Goal: Connect with others: Connect Socials

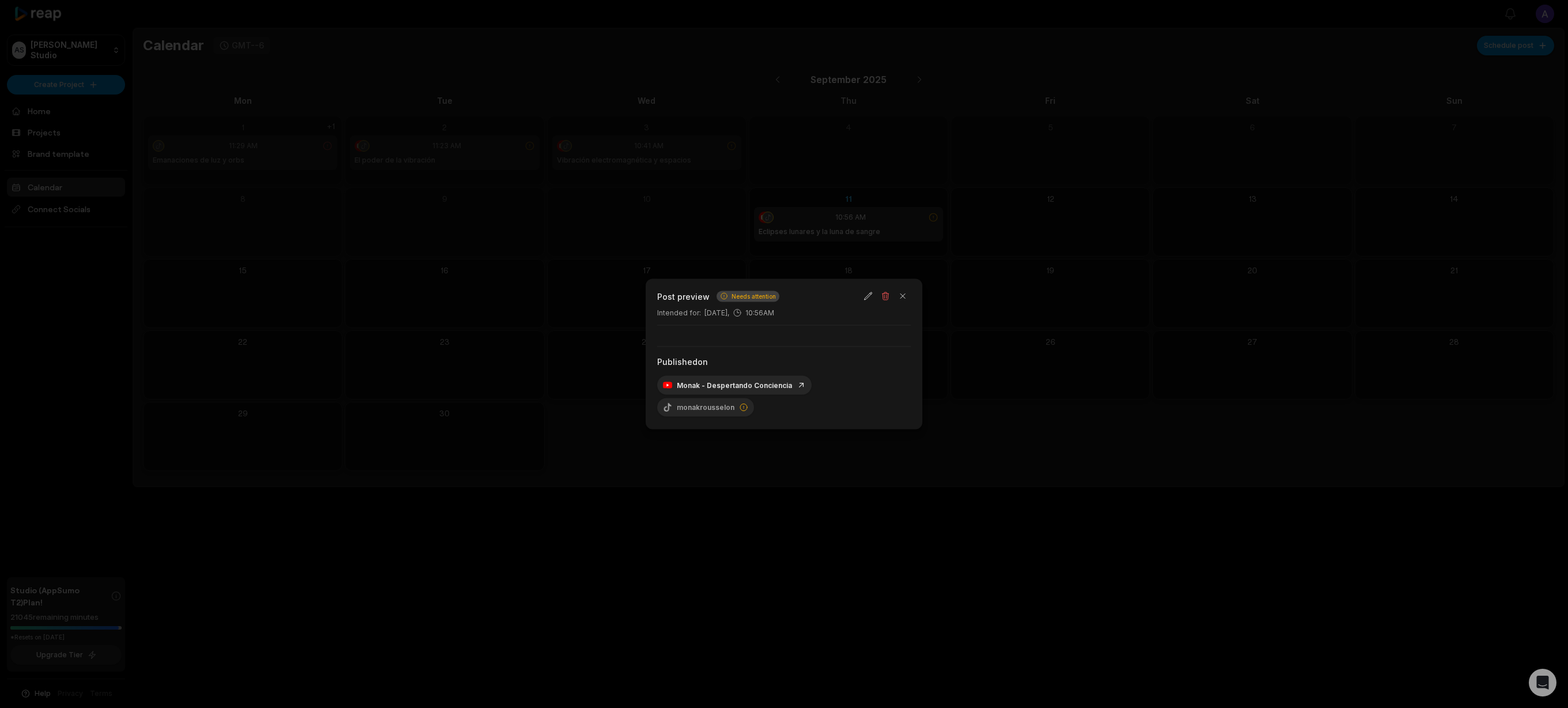
click at [846, 218] on div at bounding box center [784, 354] width 1568 height 708
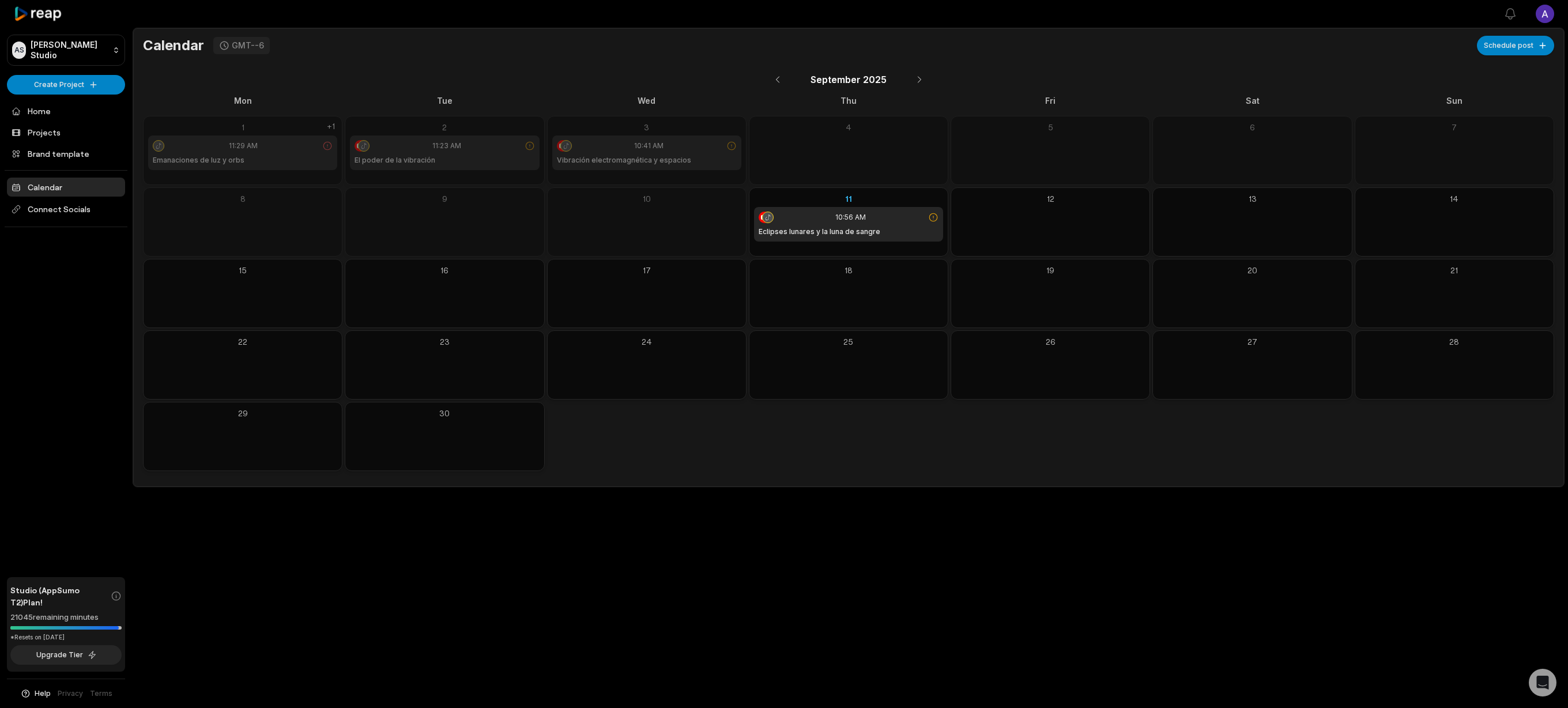
click at [846, 218] on span "10:56 AM" at bounding box center [850, 217] width 31 height 10
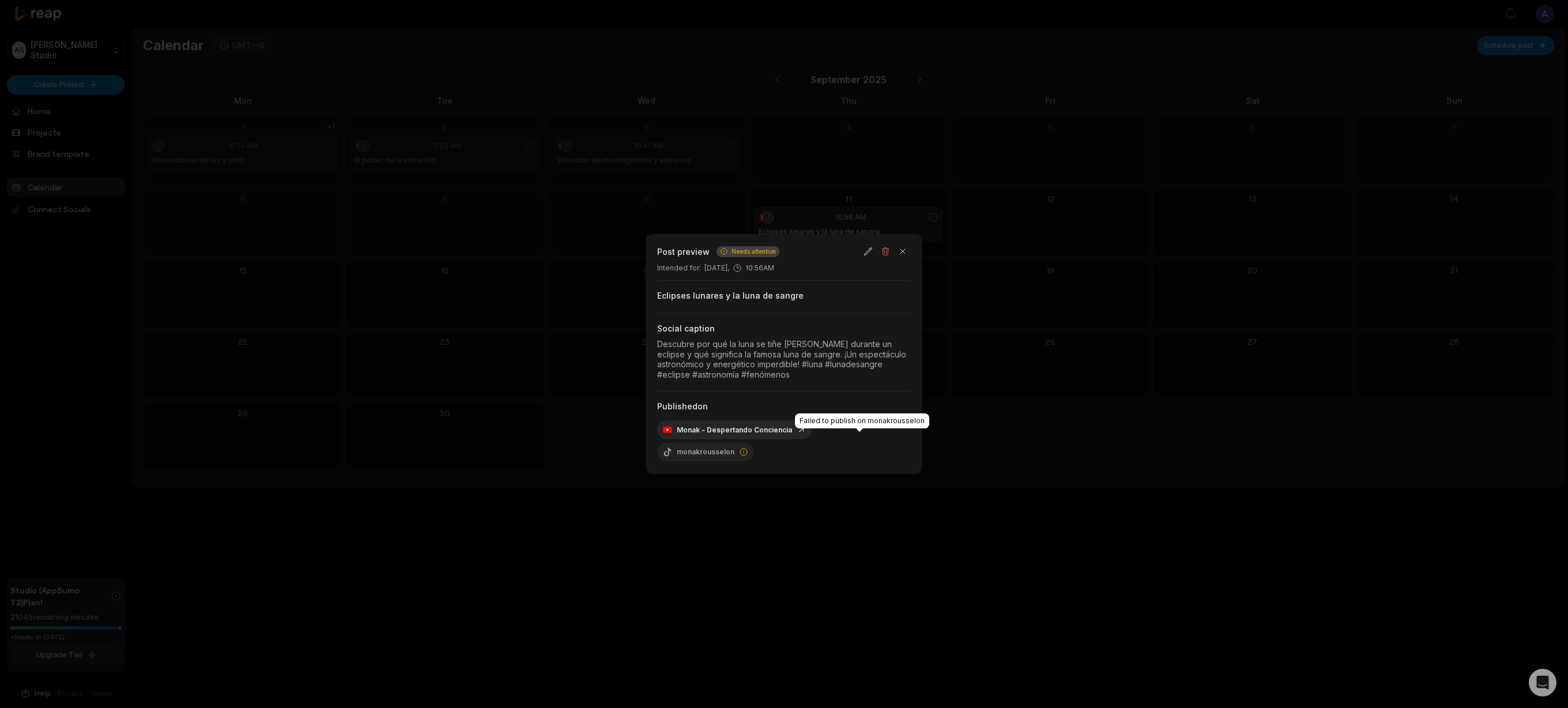
click at [754, 443] on div "monakrousselon" at bounding box center [706, 451] width 97 height 18
click at [748, 447] on icon at bounding box center [743, 451] width 9 height 9
click at [791, 202] on div at bounding box center [784, 354] width 1568 height 708
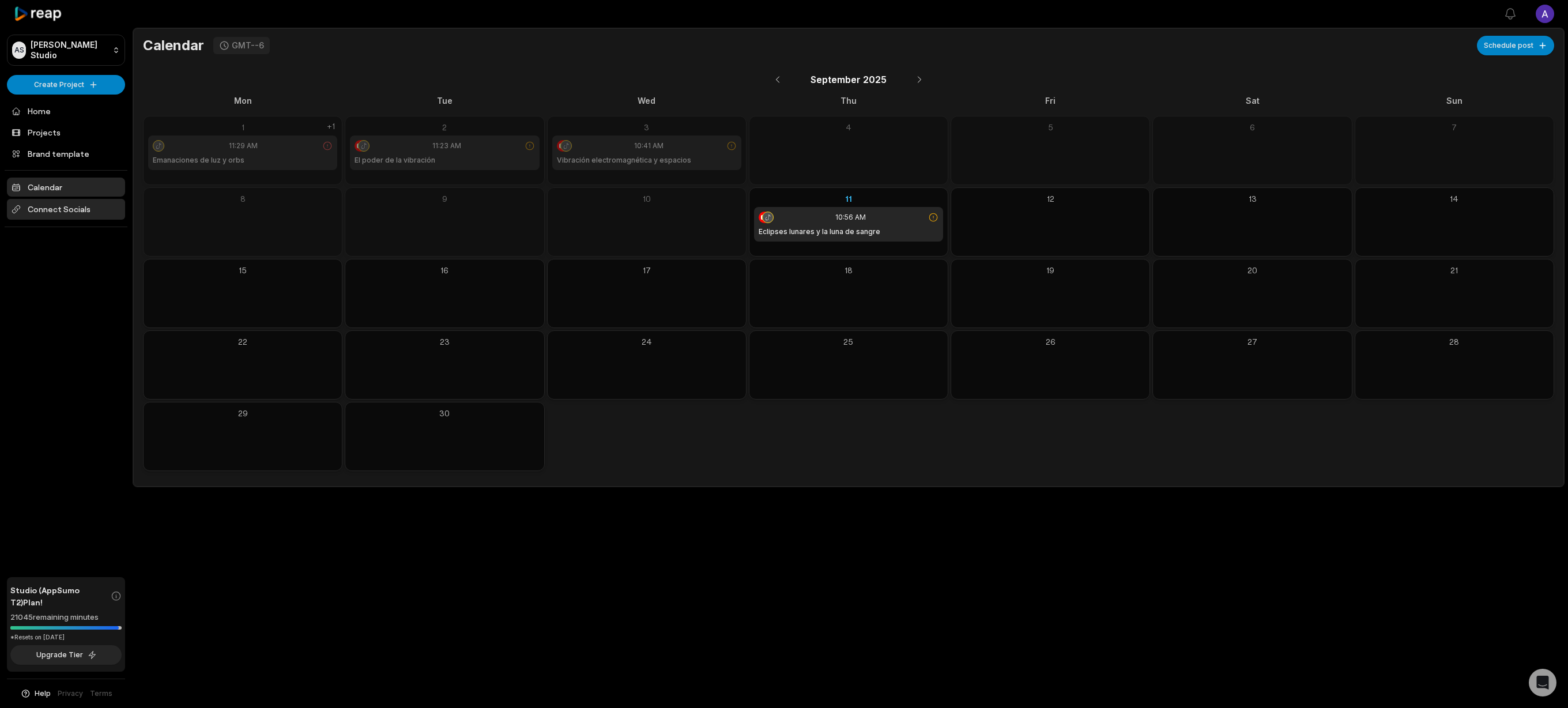
click at [72, 207] on span "Connect Socials" at bounding box center [66, 209] width 118 height 21
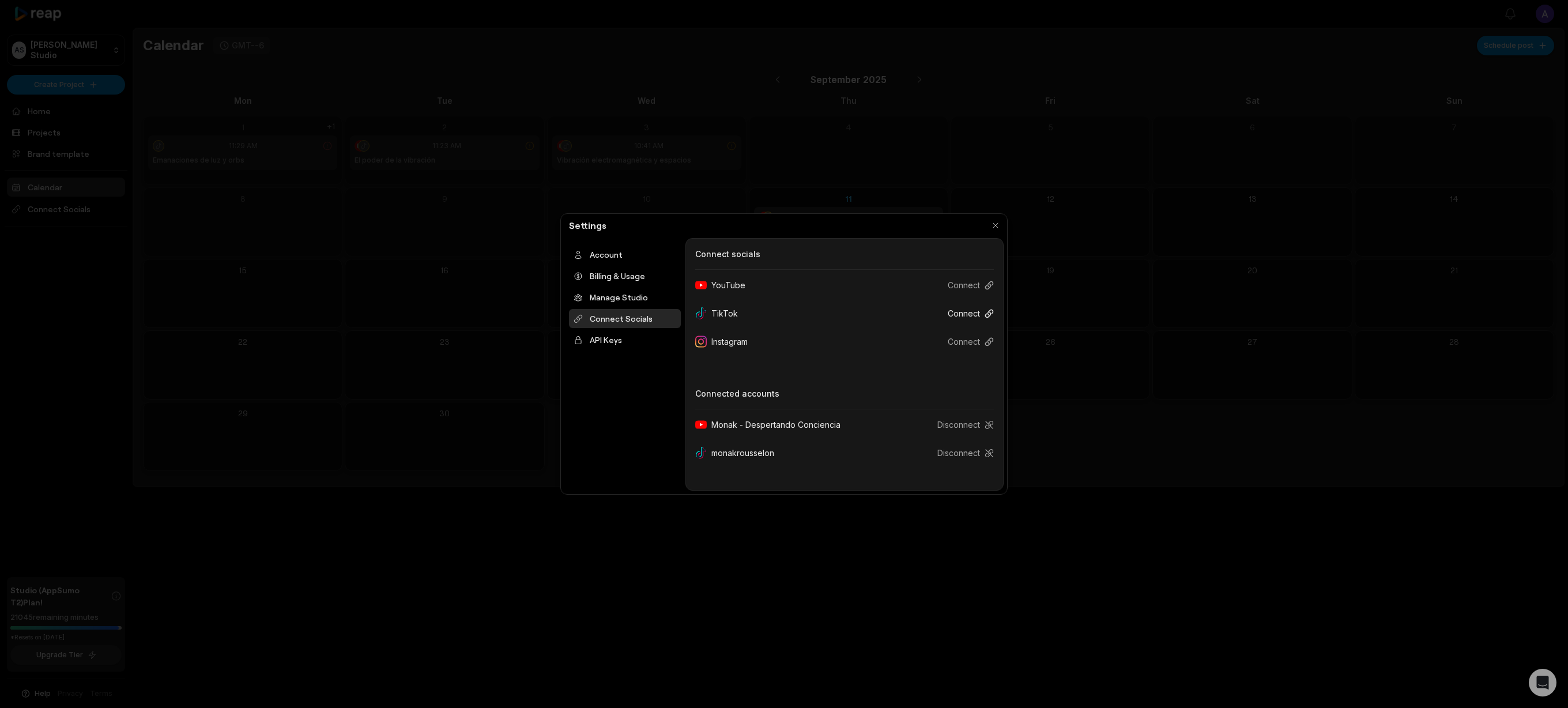
click at [966, 312] on button "Connect" at bounding box center [966, 313] width 55 height 21
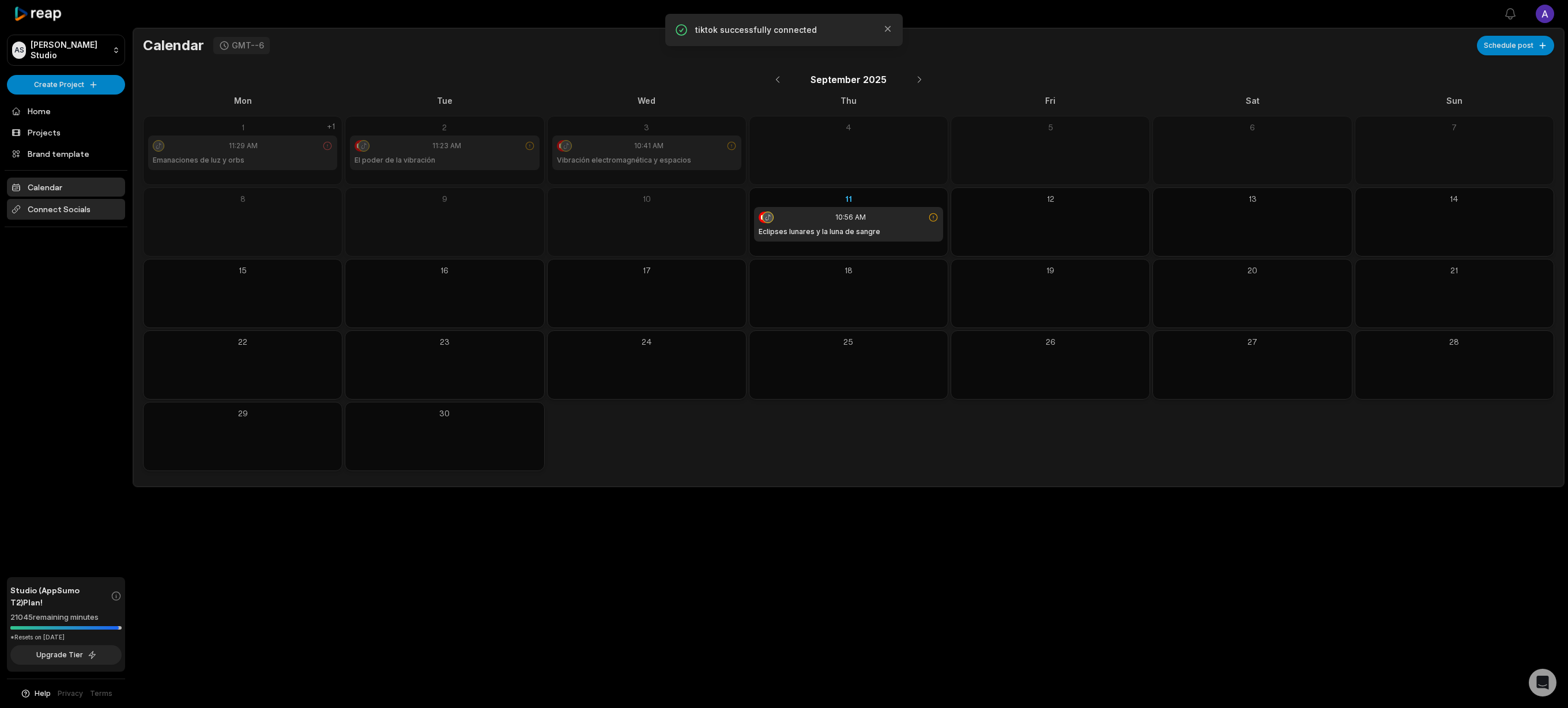
click at [79, 211] on span "Connect Socials" at bounding box center [66, 209] width 118 height 21
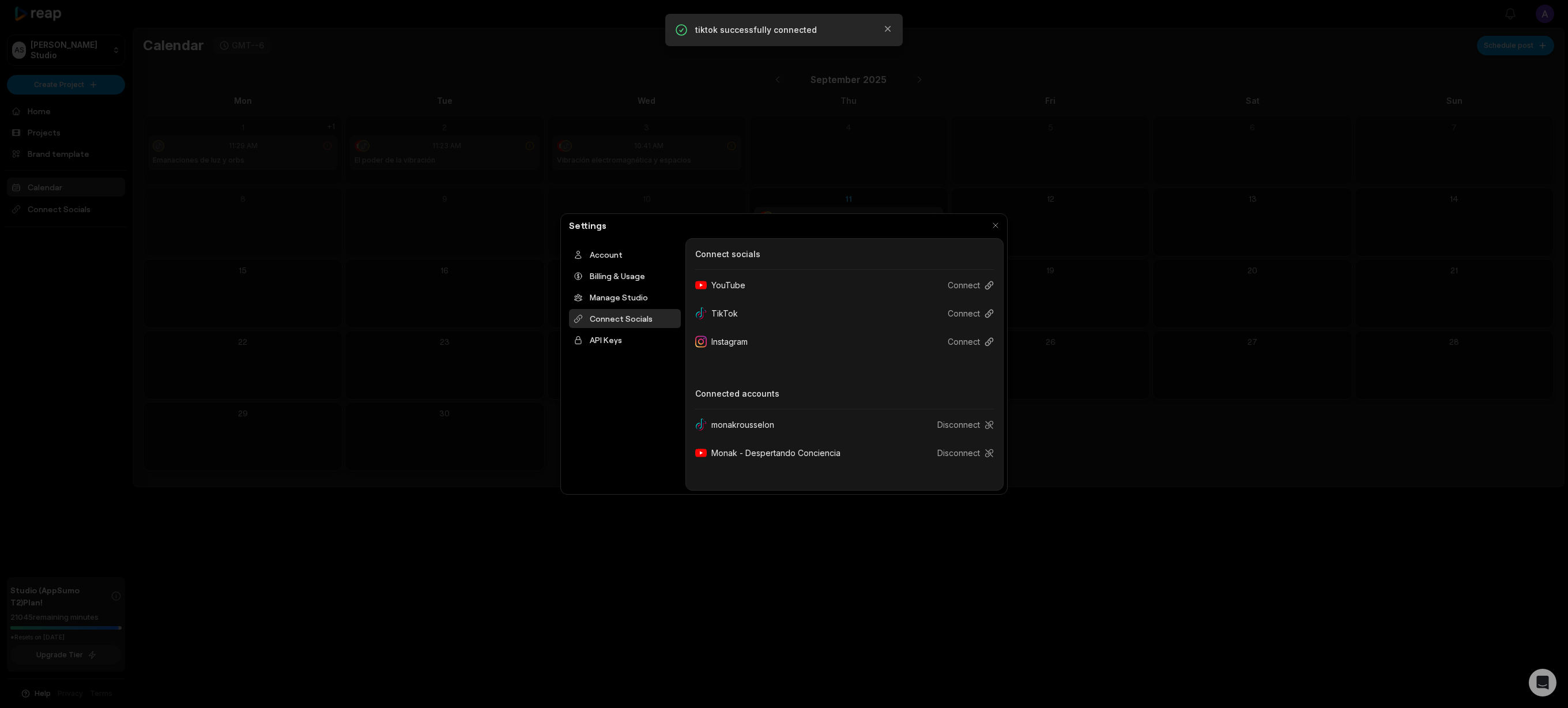
click at [285, 288] on div at bounding box center [784, 354] width 1568 height 708
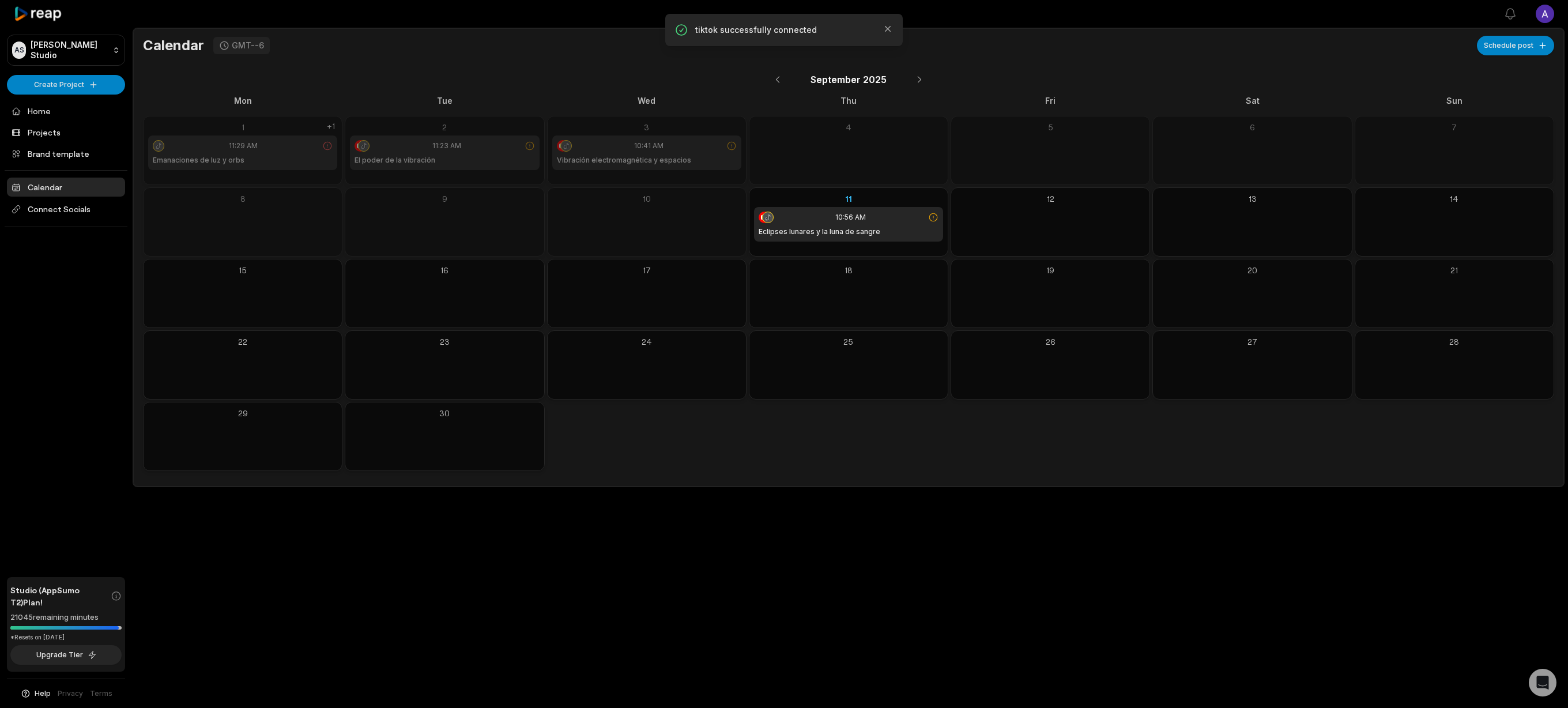
click at [36, 10] on icon at bounding box center [38, 14] width 49 height 16
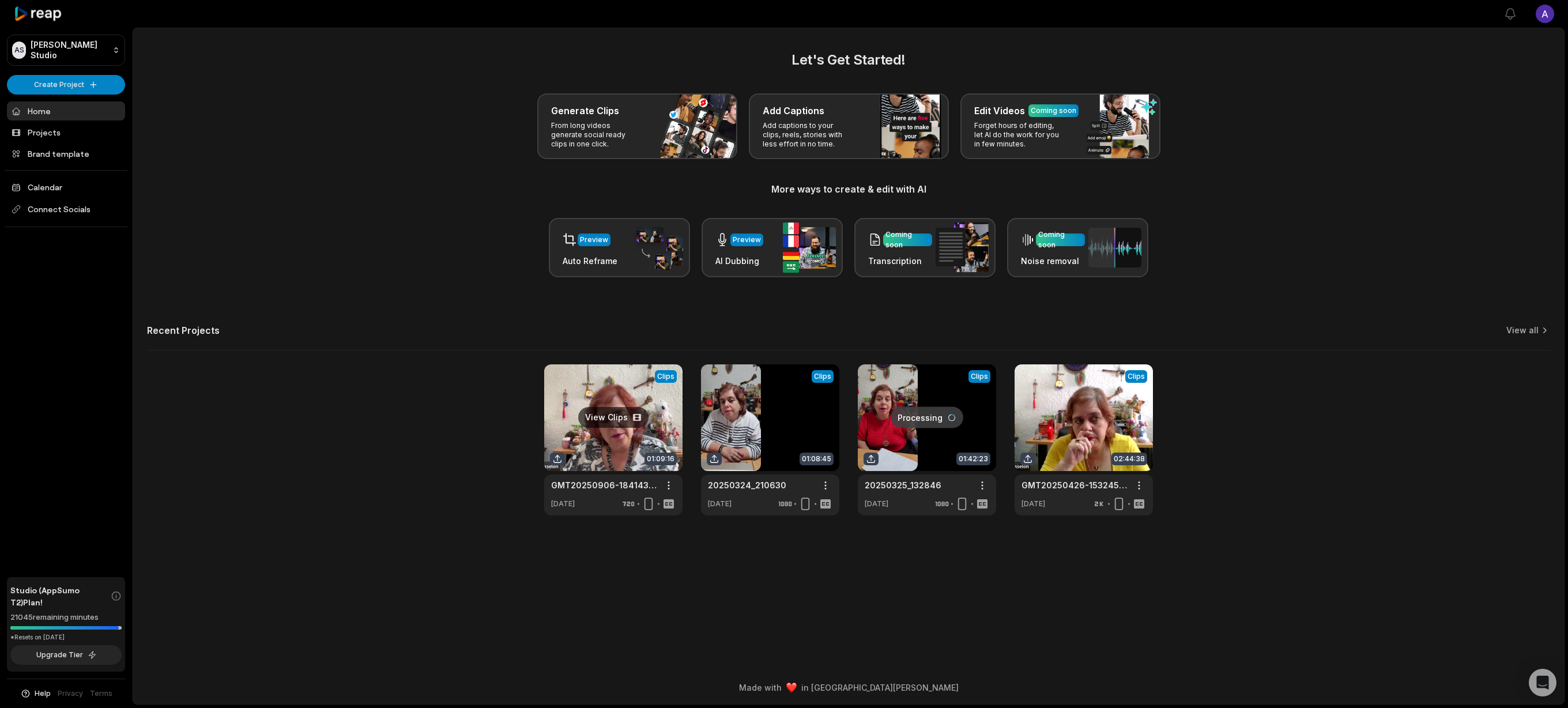
click at [625, 453] on link at bounding box center [614, 440] width 138 height 151
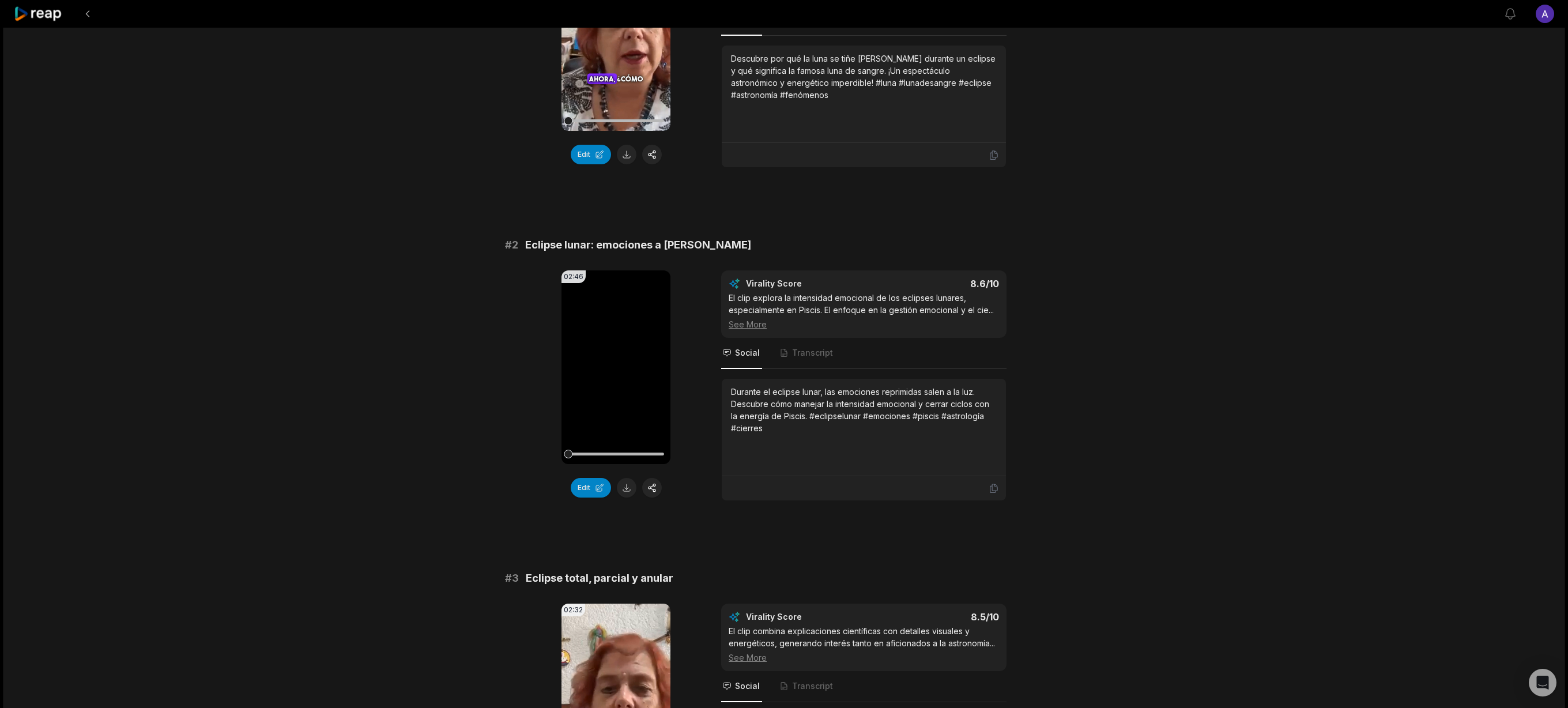
scroll to position [43, 0]
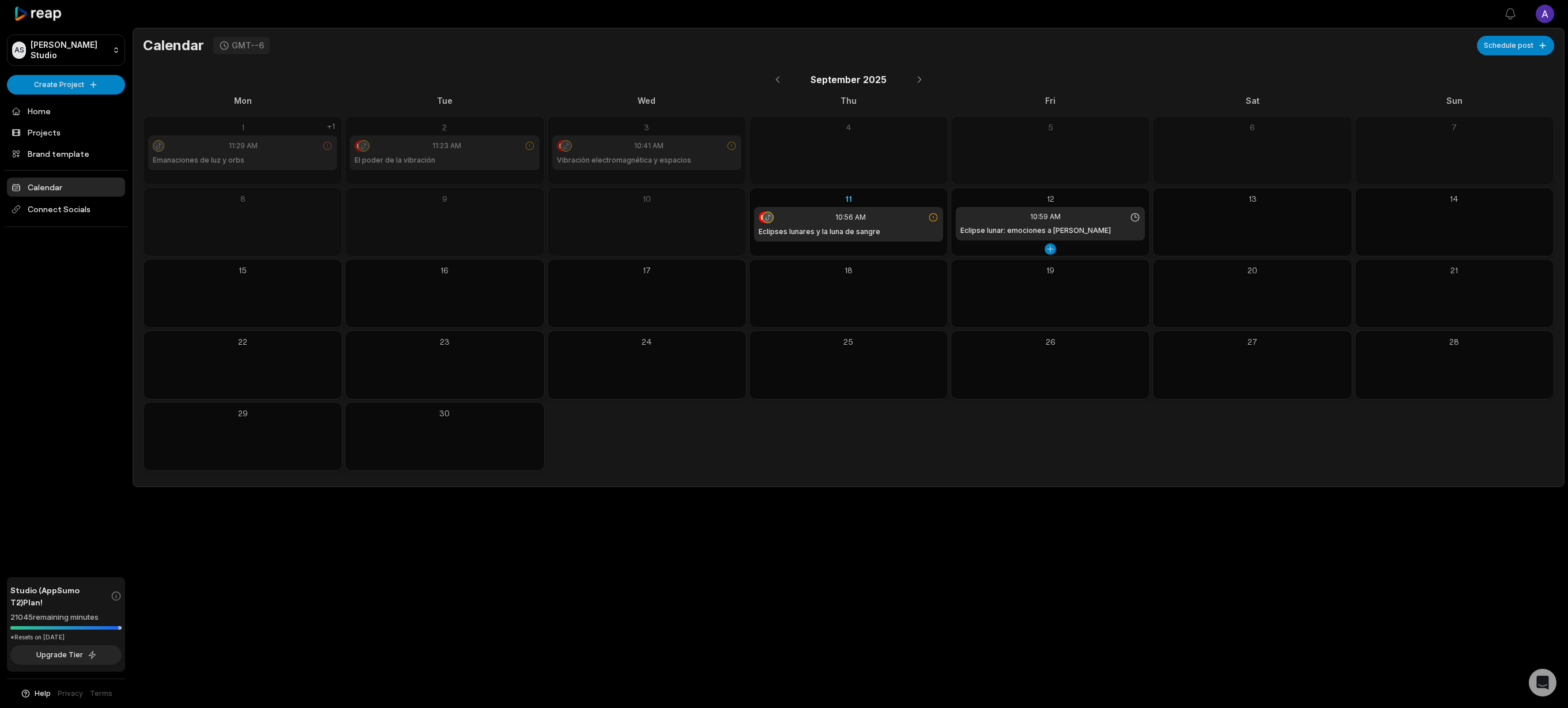
click at [1003, 220] on div "10:59 AM" at bounding box center [1050, 216] width 180 height 10
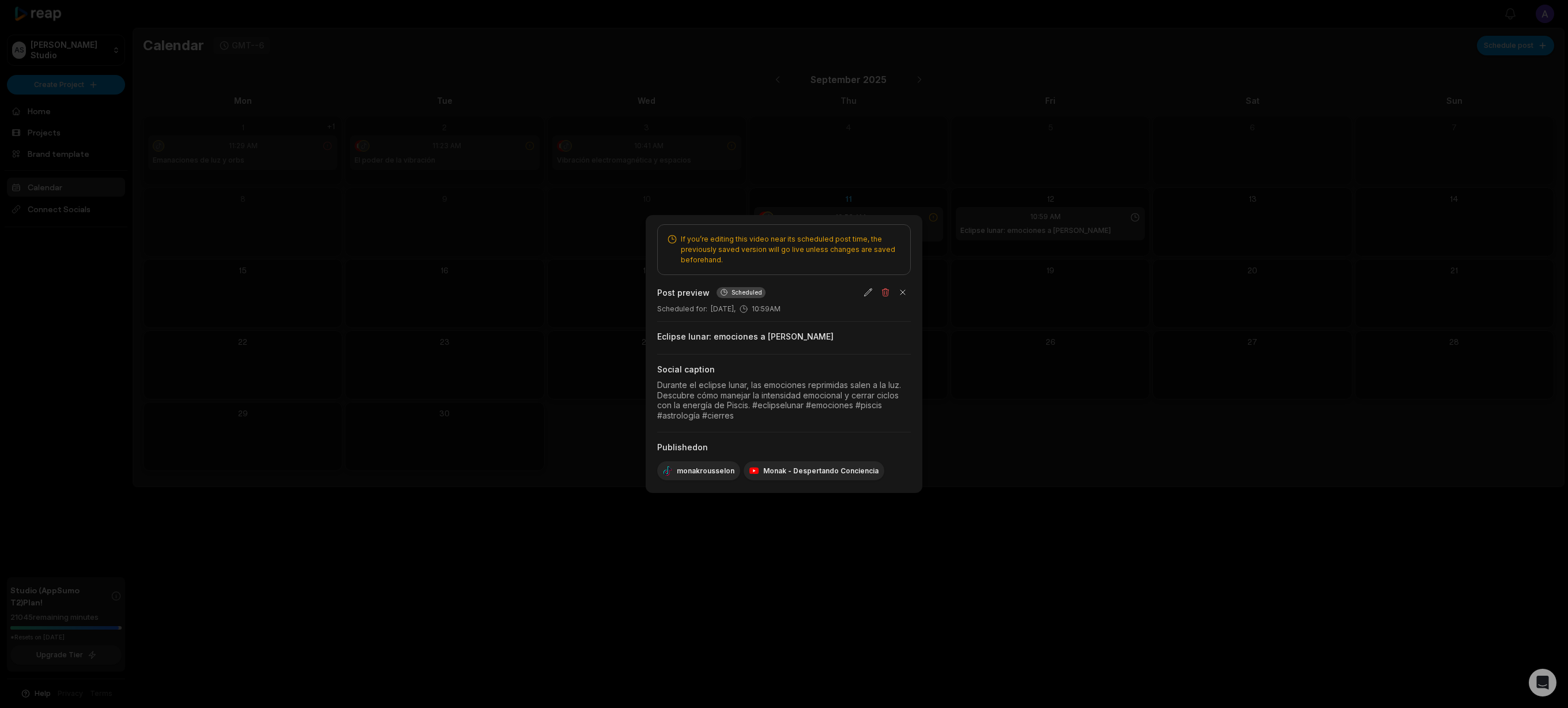
click at [791, 388] on div "Durante el eclipse lunar, las emociones reprimidas salen a la luz. Descubre cóm…" at bounding box center [784, 399] width 254 height 40
click at [1048, 361] on div at bounding box center [784, 354] width 1568 height 708
